Goal: Task Accomplishment & Management: Manage account settings

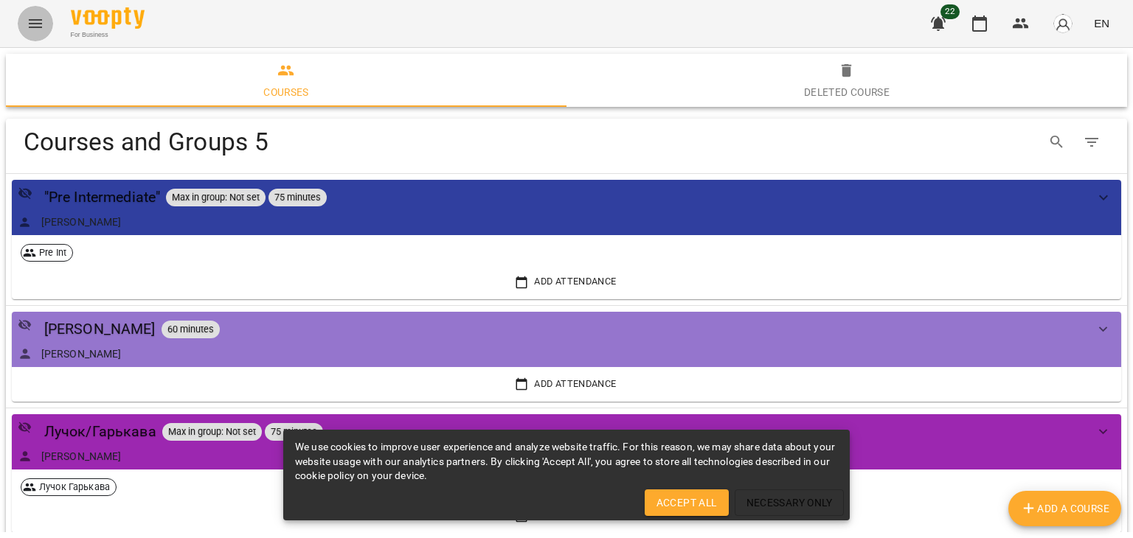
click at [32, 27] on icon "Menu" at bounding box center [35, 23] width 13 height 9
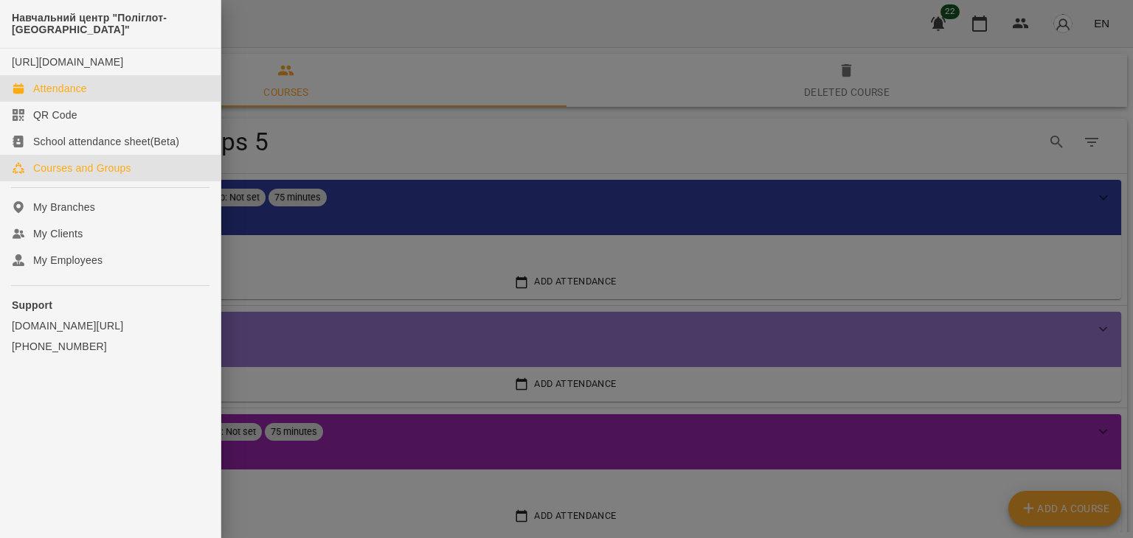
click at [71, 96] on div "Attendance" at bounding box center [60, 88] width 54 height 15
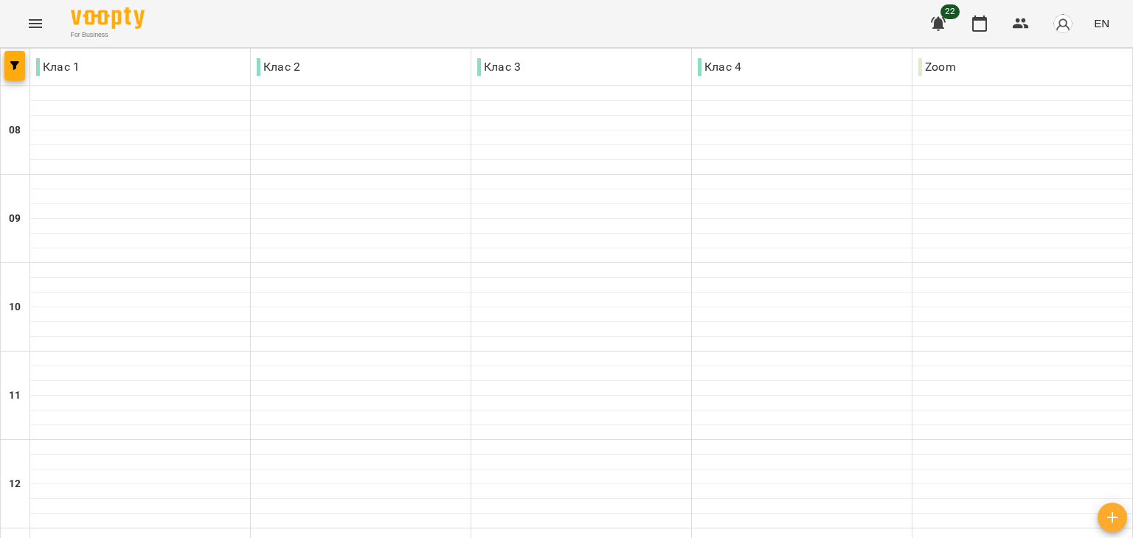
type input "**********"
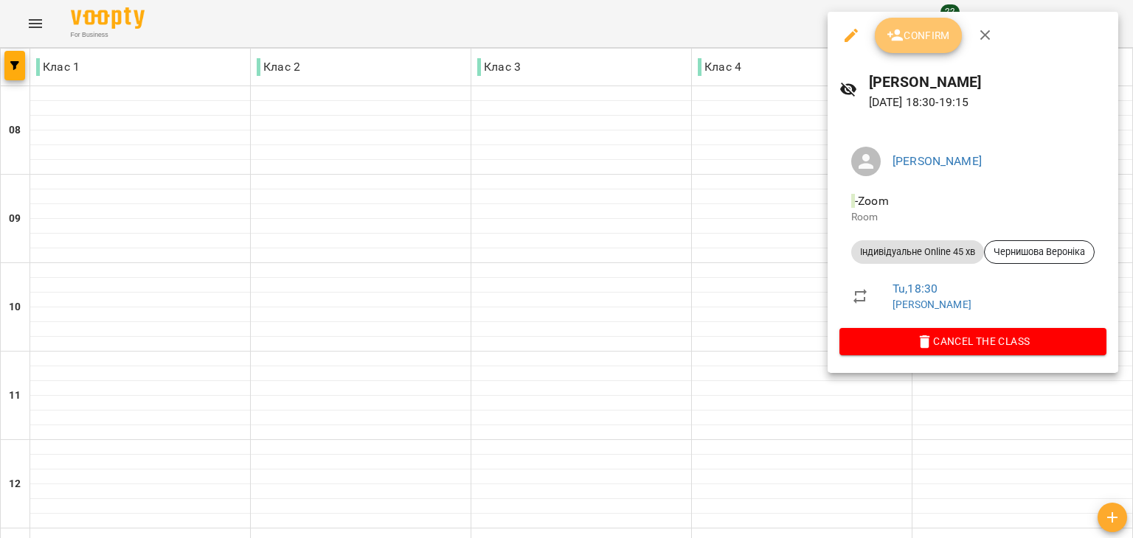
click at [924, 45] on button "Confirm" at bounding box center [917, 35] width 87 height 35
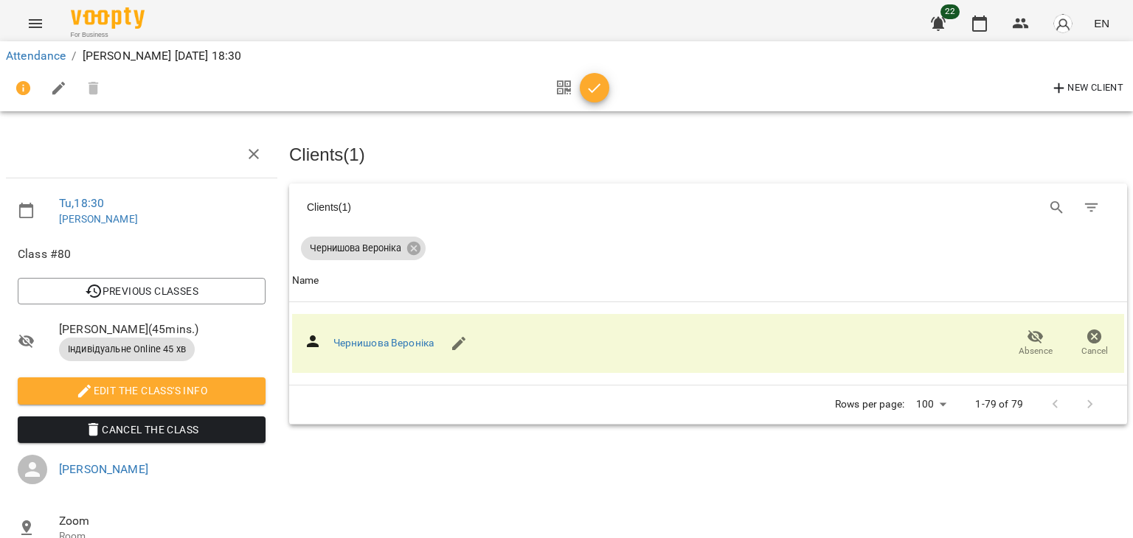
click at [582, 72] on div at bounding box center [578, 88] width 61 height 35
click at [587, 88] on icon "button" at bounding box center [594, 89] width 18 height 18
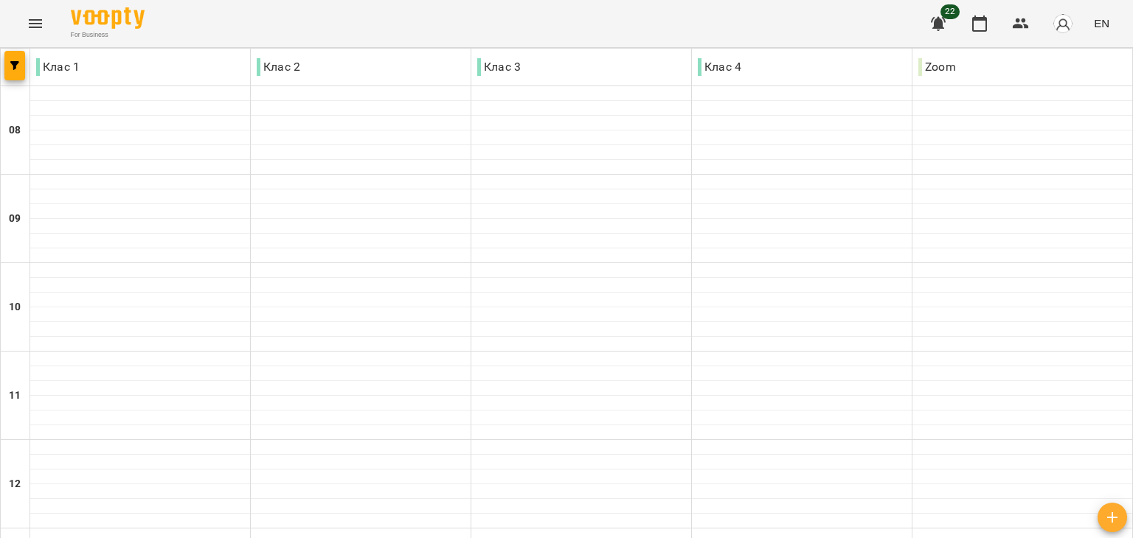
scroll to position [708, 0]
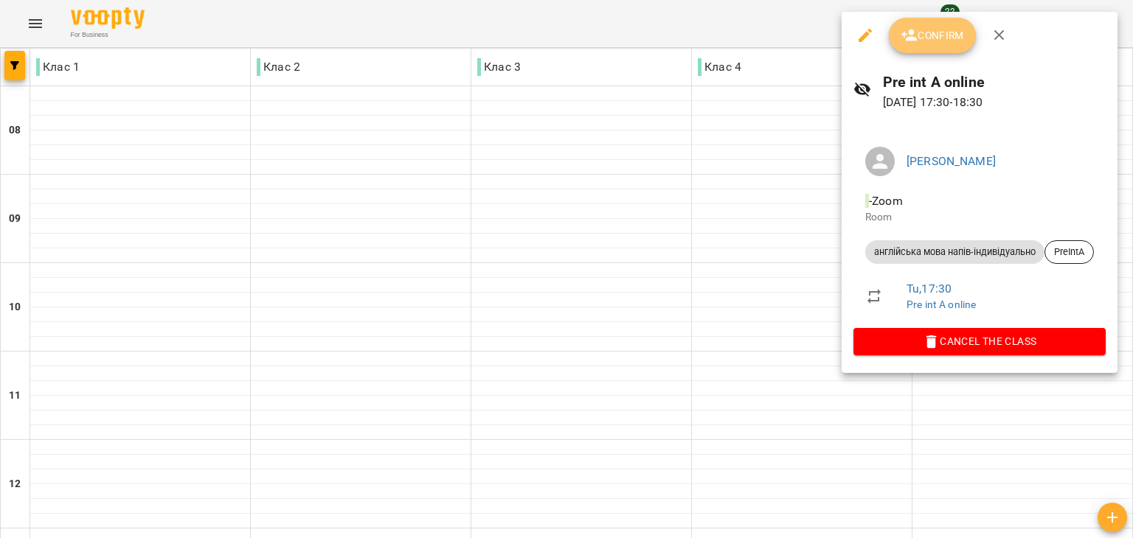
click at [923, 38] on span "Confirm" at bounding box center [931, 36] width 63 height 18
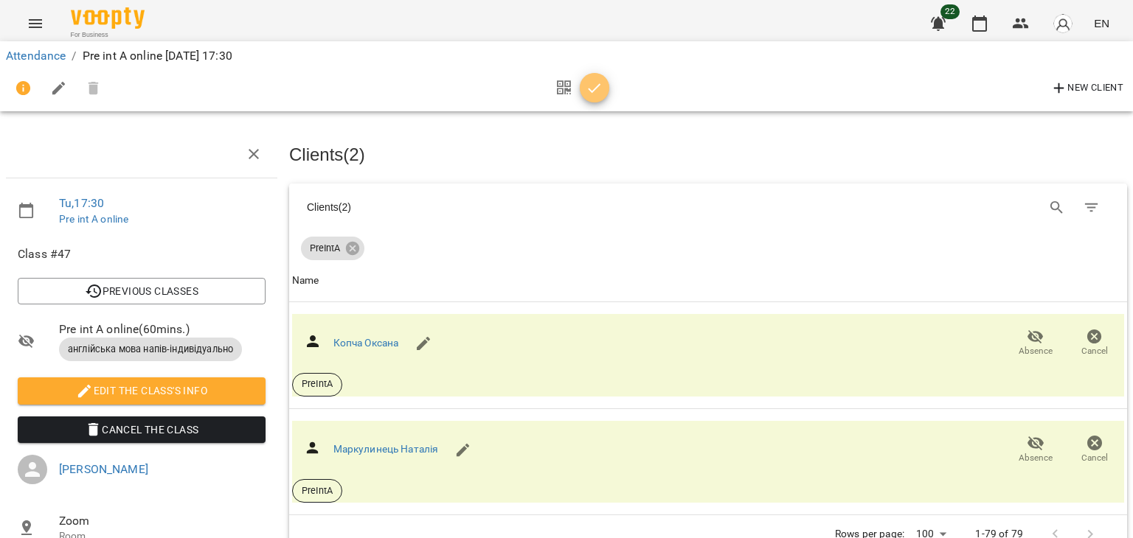
click at [593, 83] on icon "button" at bounding box center [594, 89] width 18 height 18
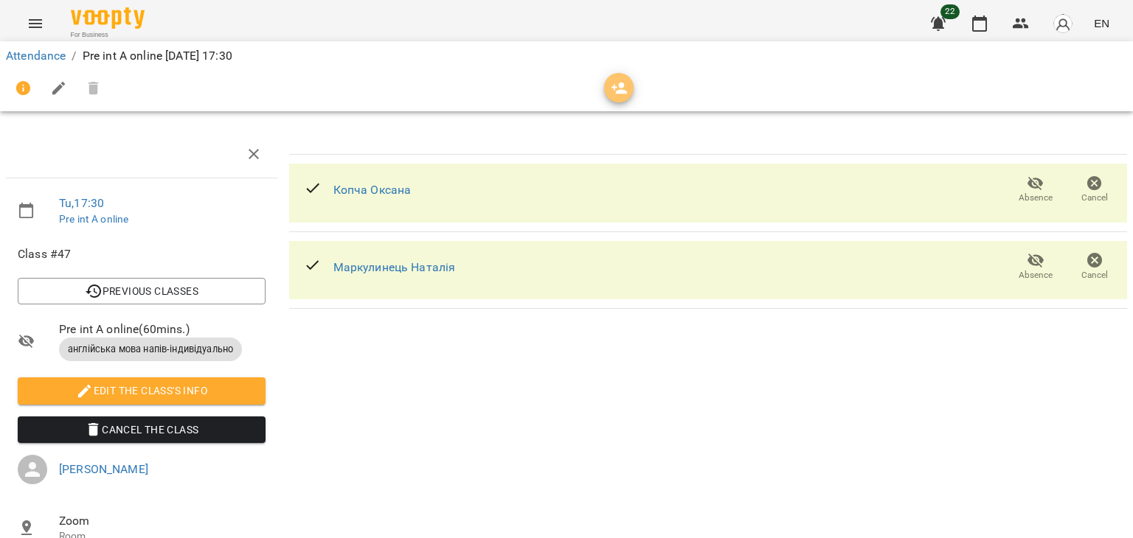
click at [627, 85] on icon "button" at bounding box center [620, 89] width 18 height 18
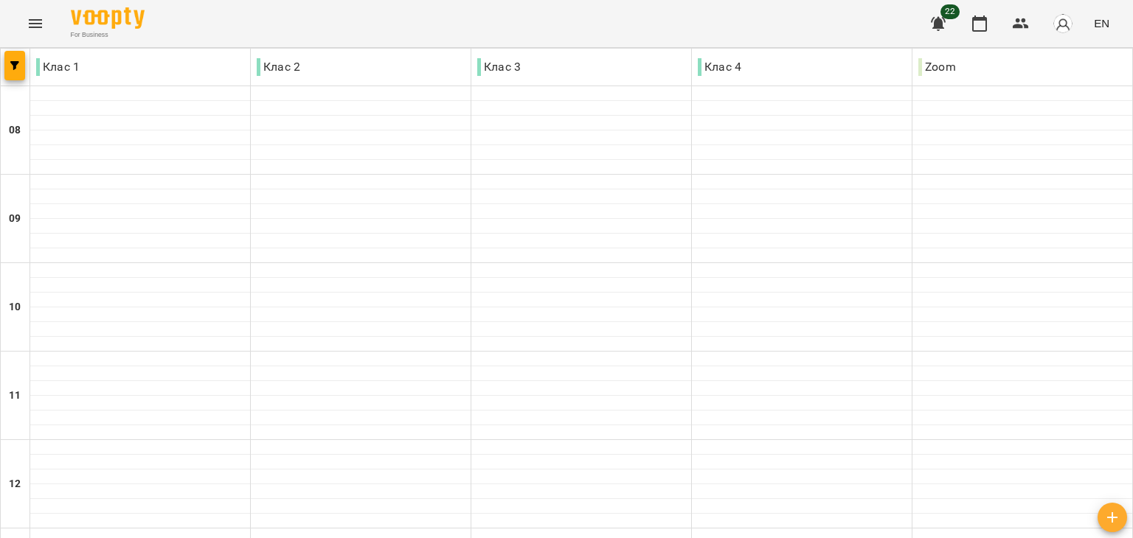
scroll to position [708, 0]
